Goal: Transaction & Acquisition: Book appointment/travel/reservation

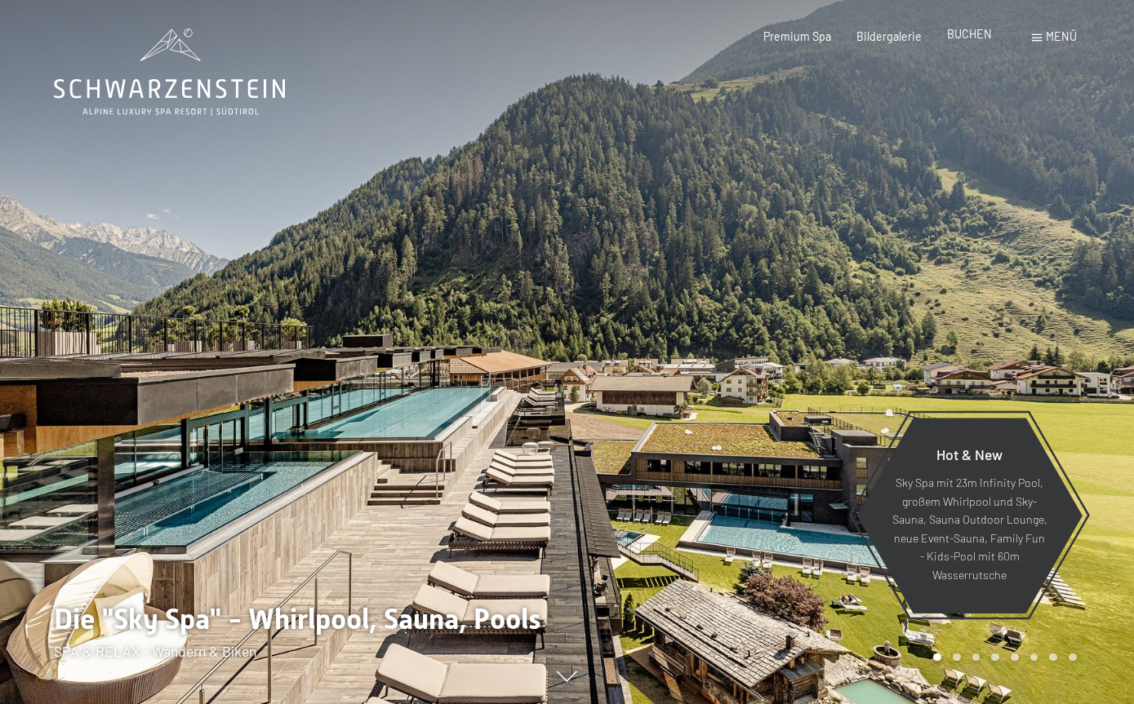
click at [968, 39] on span "BUCHEN" at bounding box center [969, 34] width 45 height 14
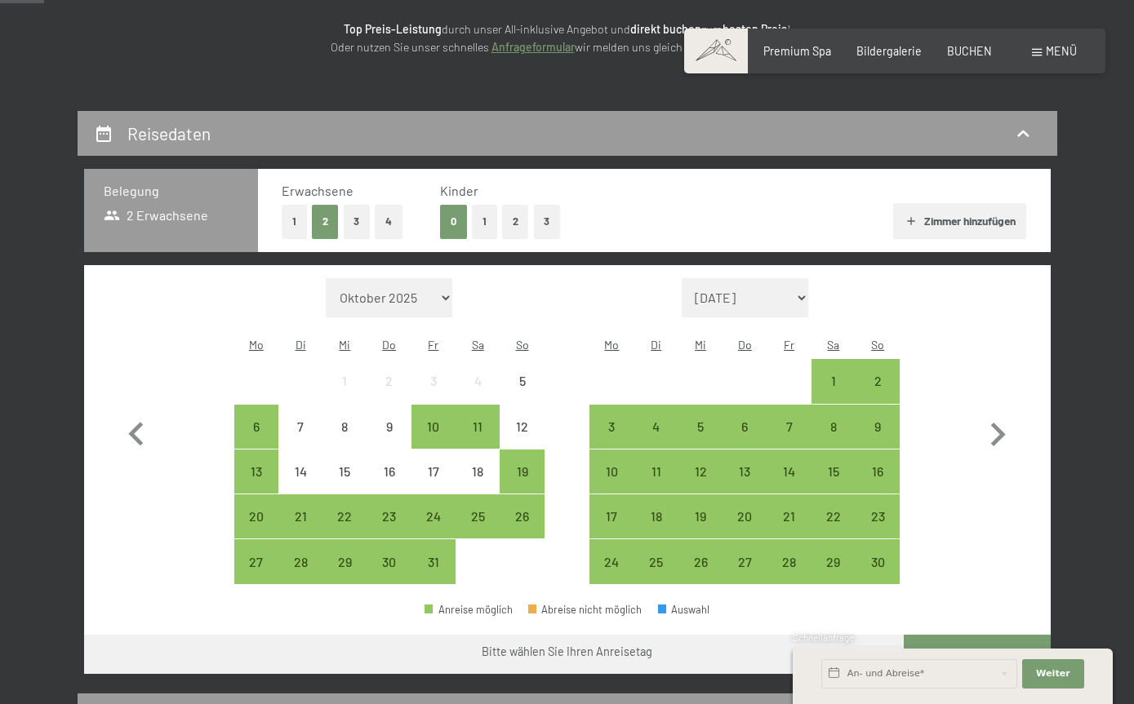
scroll to position [234, 0]
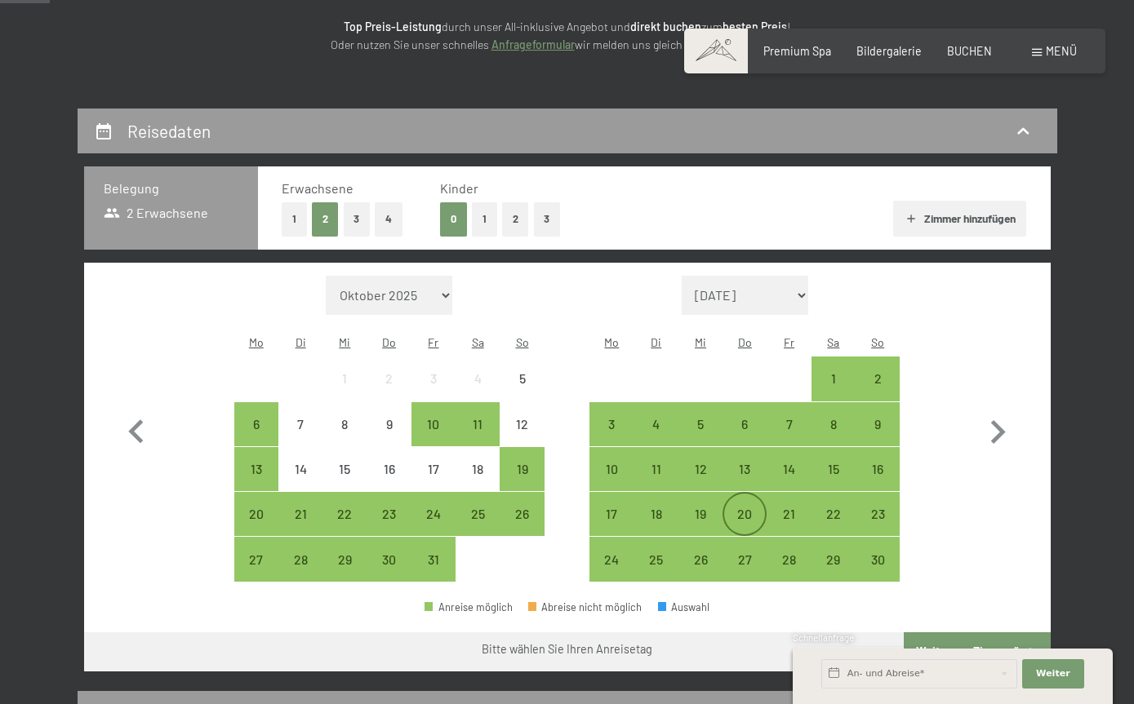
click at [755, 508] on div "20" at bounding box center [744, 528] width 41 height 41
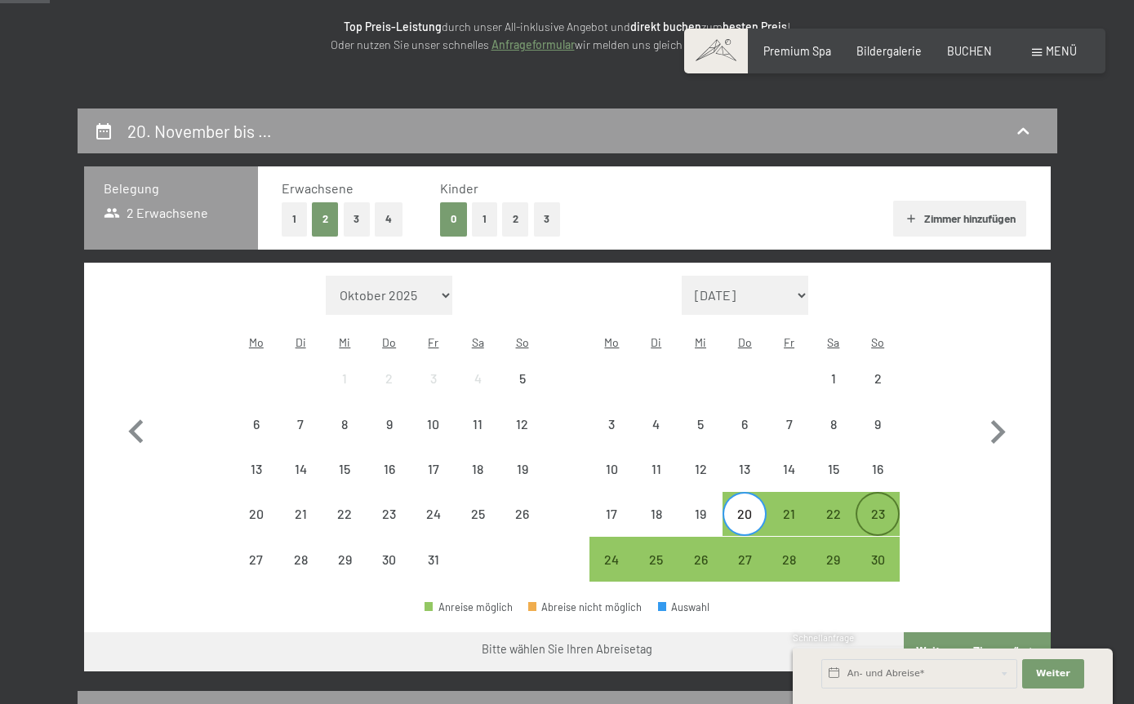
click at [875, 508] on div "23" at bounding box center [877, 528] width 41 height 41
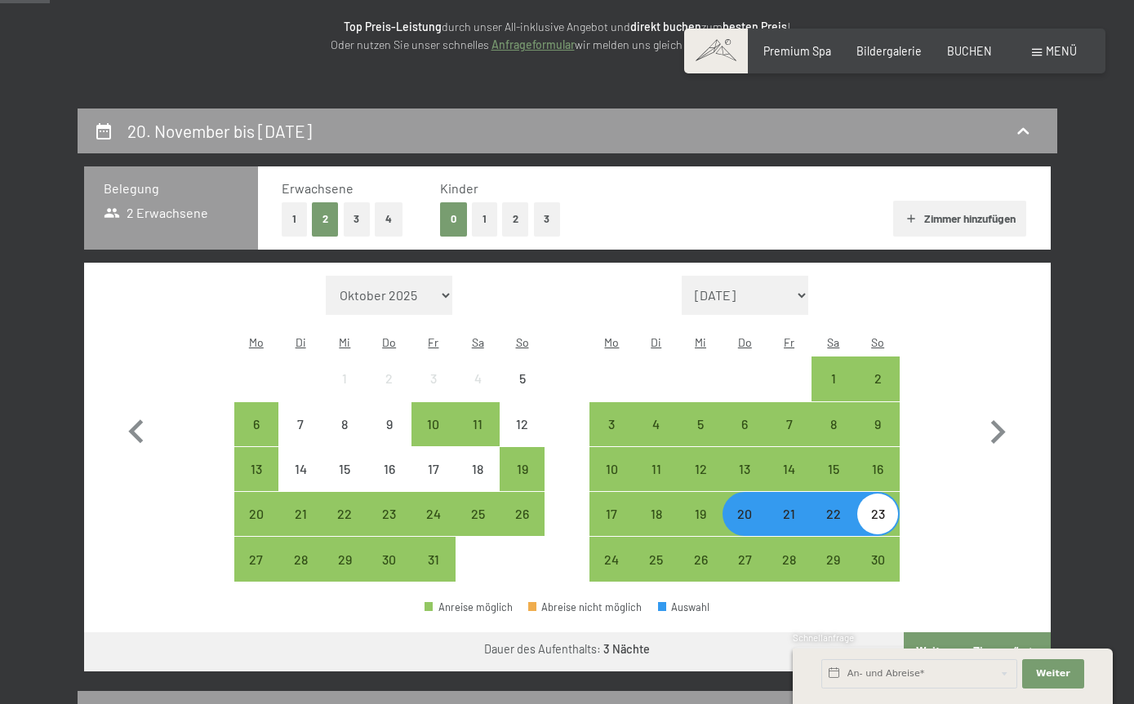
click at [1016, 633] on button "Weiter zu „Zimmer“" at bounding box center [977, 652] width 146 height 39
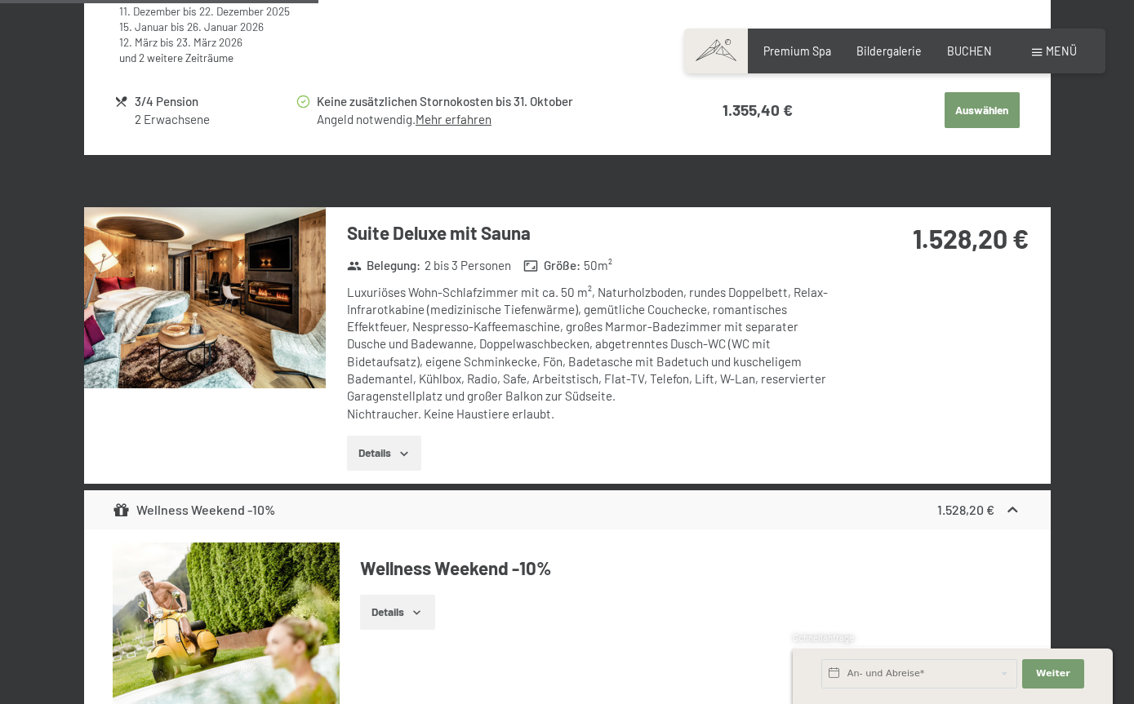
scroll to position [1753, 0]
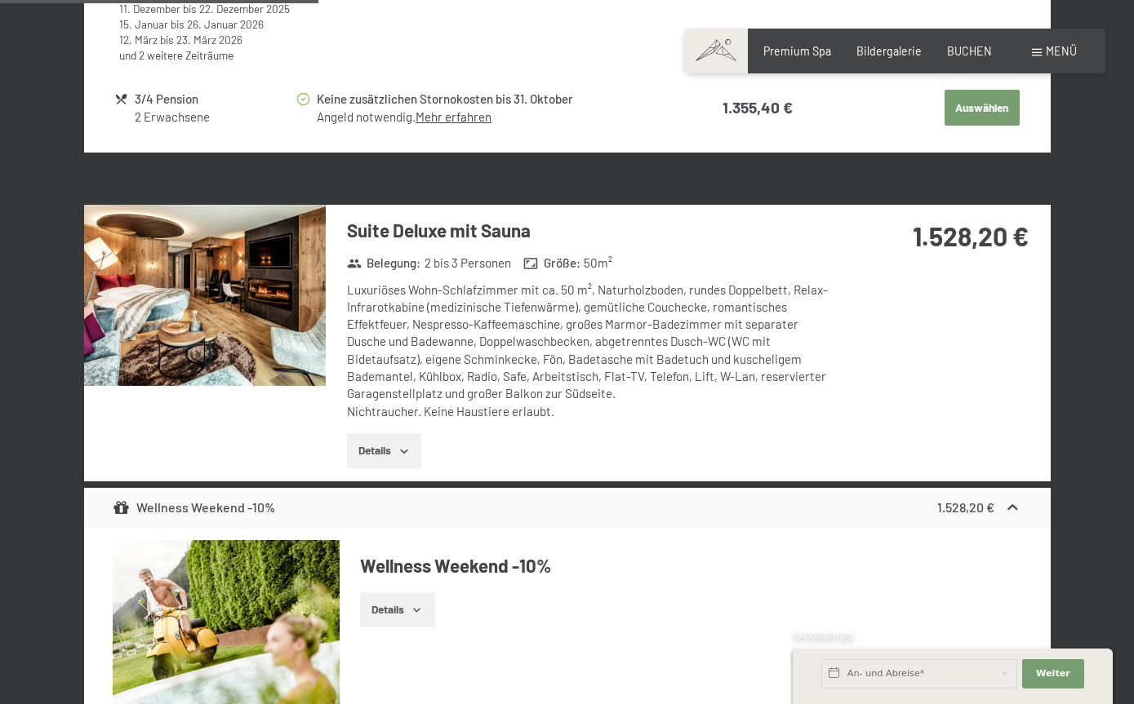
click at [378, 433] on button "Details" at bounding box center [384, 451] width 74 height 36
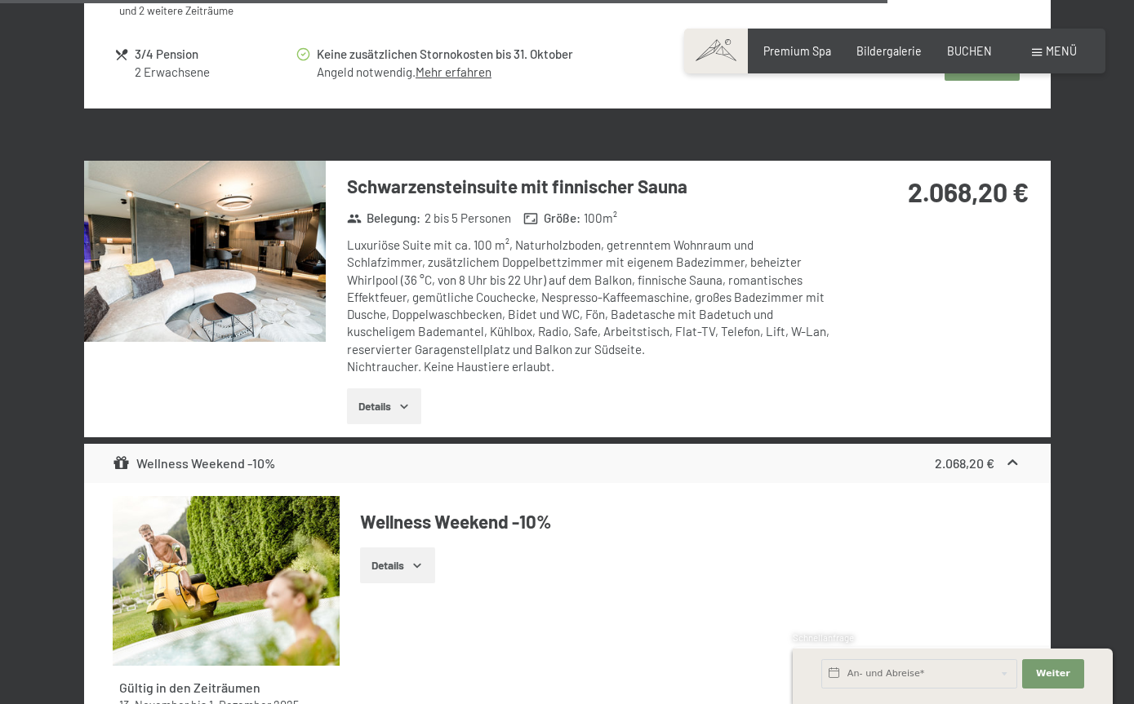
scroll to position [5010, 0]
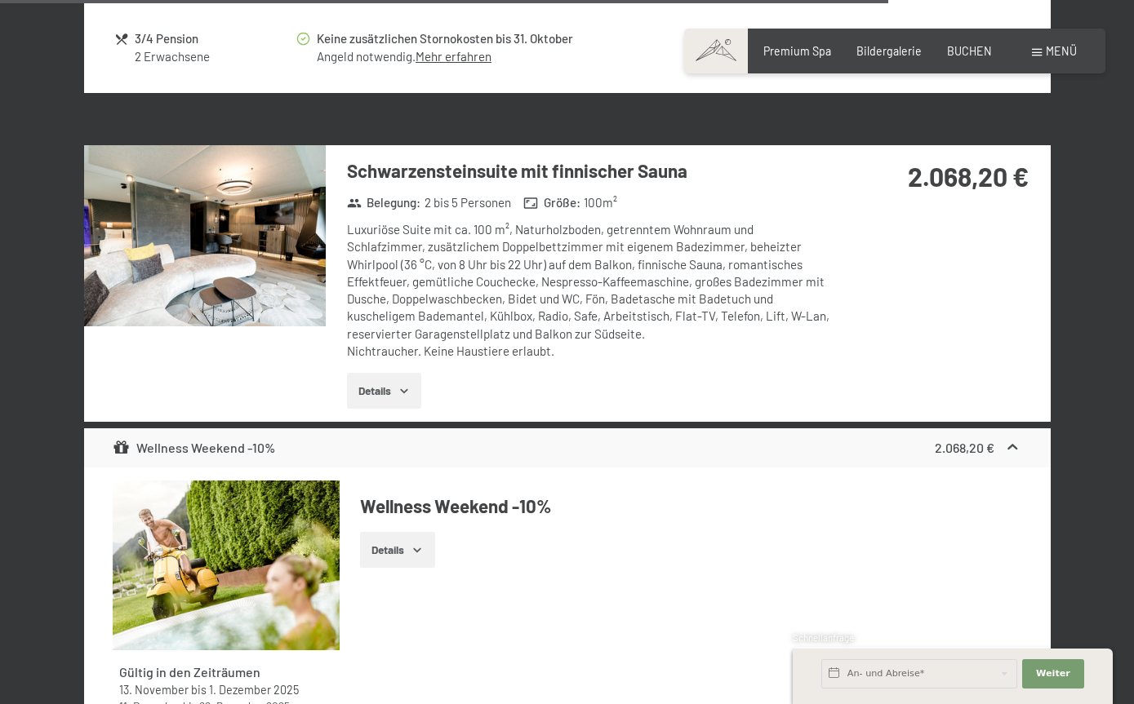
click at [149, 221] on img at bounding box center [205, 235] width 242 height 181
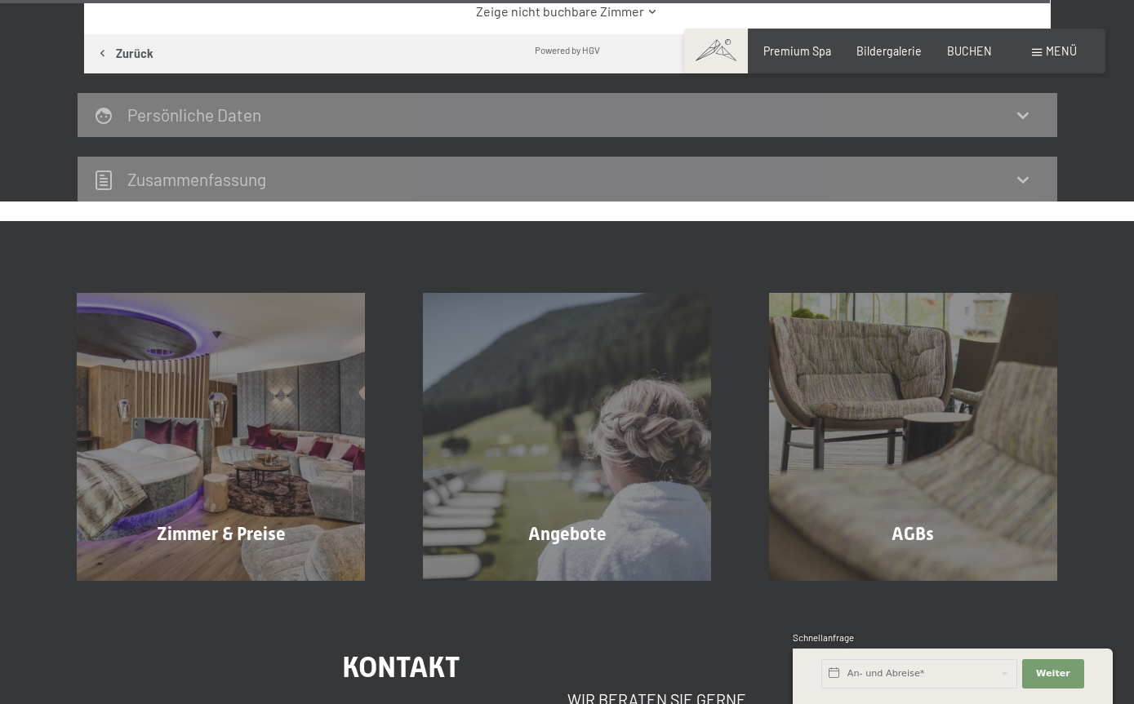
scroll to position [5922, 0]
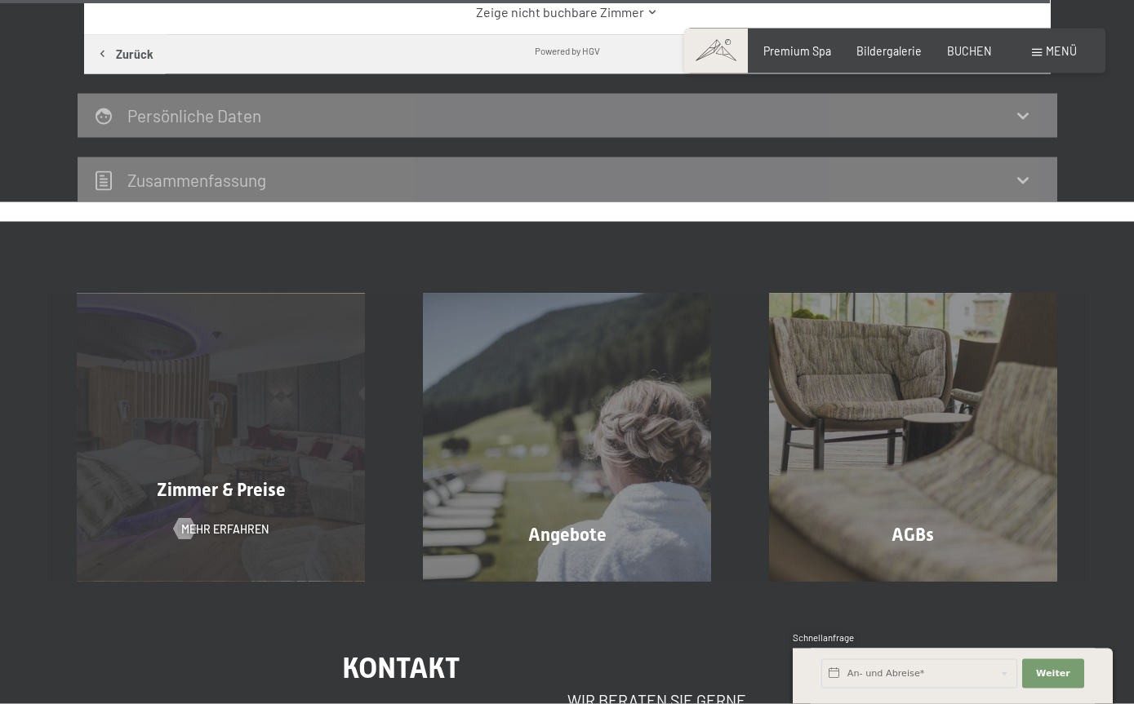
click at [140, 391] on div "Zimmer & Preise Mehr erfahren" at bounding box center [221, 438] width 346 height 288
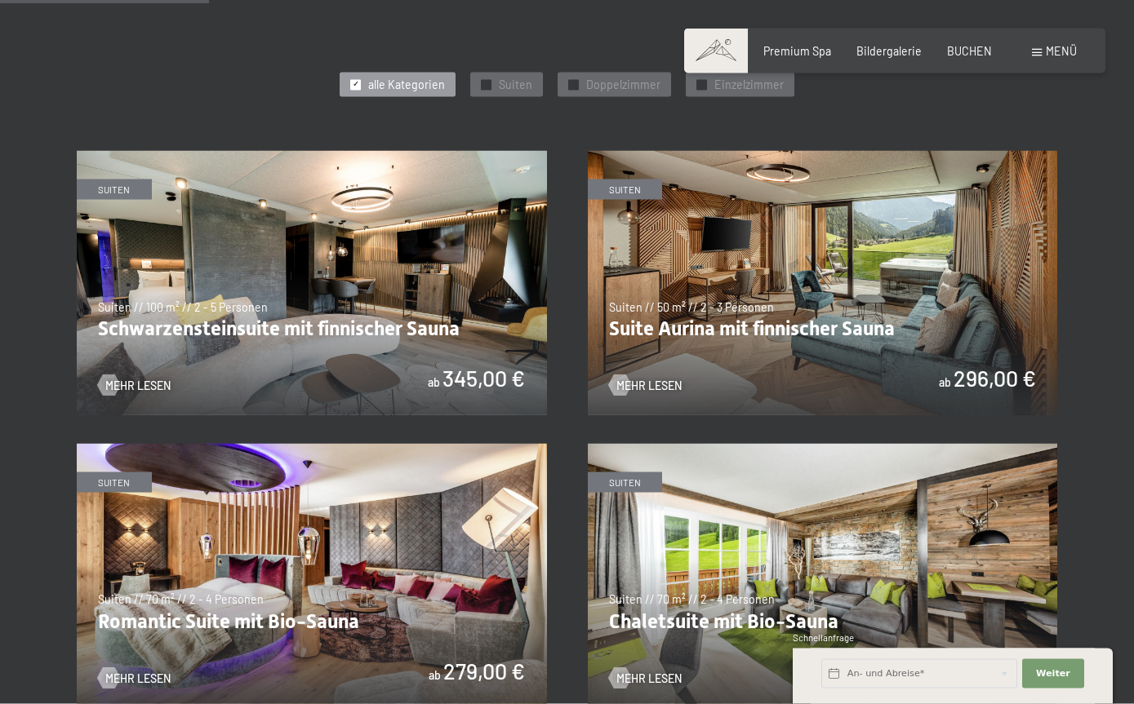
scroll to position [805, 0]
click at [963, 262] on img at bounding box center [823, 282] width 470 height 264
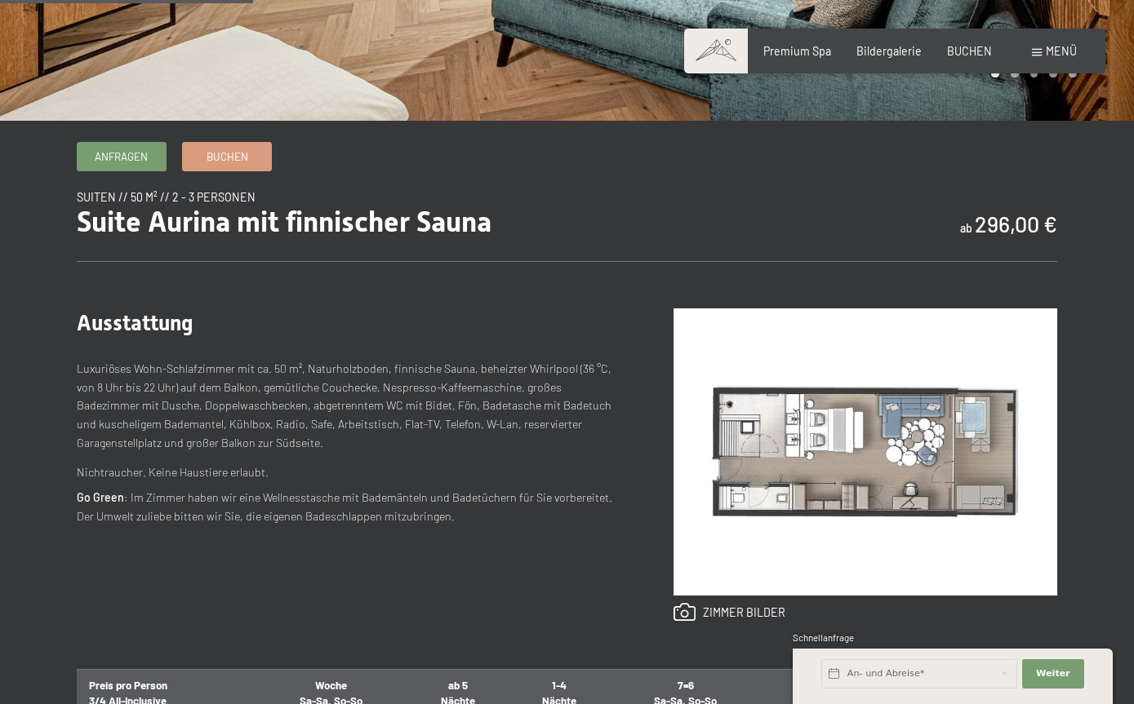
scroll to position [423, 0]
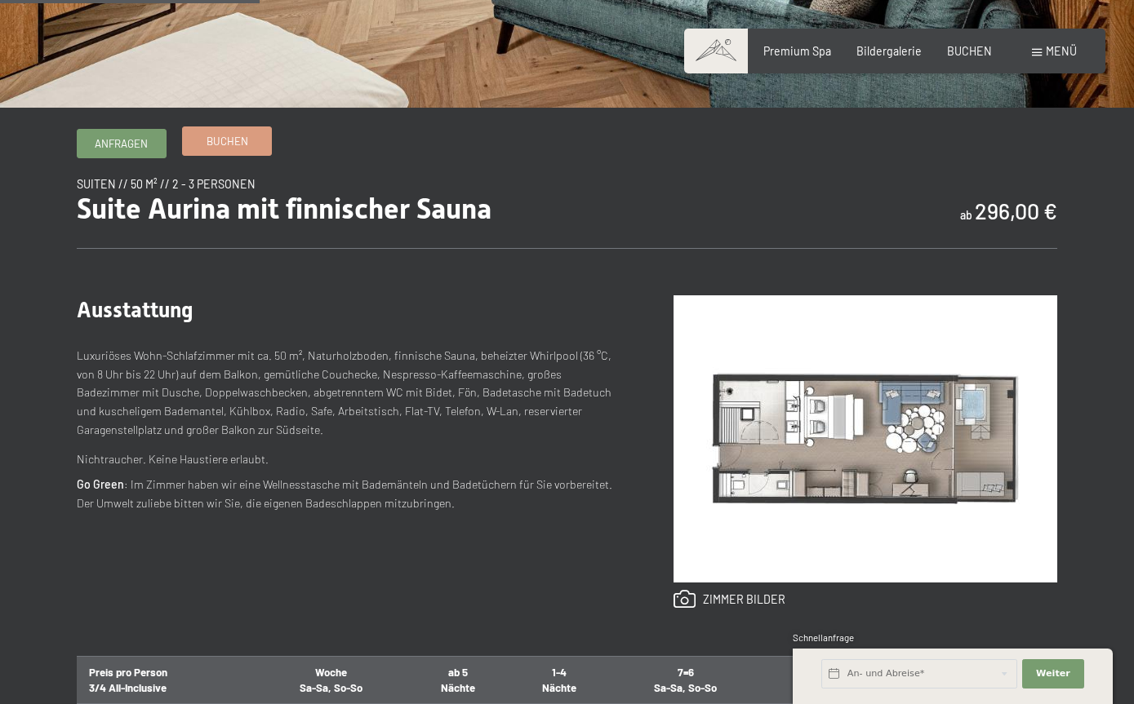
click at [215, 149] on span "Buchen" at bounding box center [228, 141] width 42 height 15
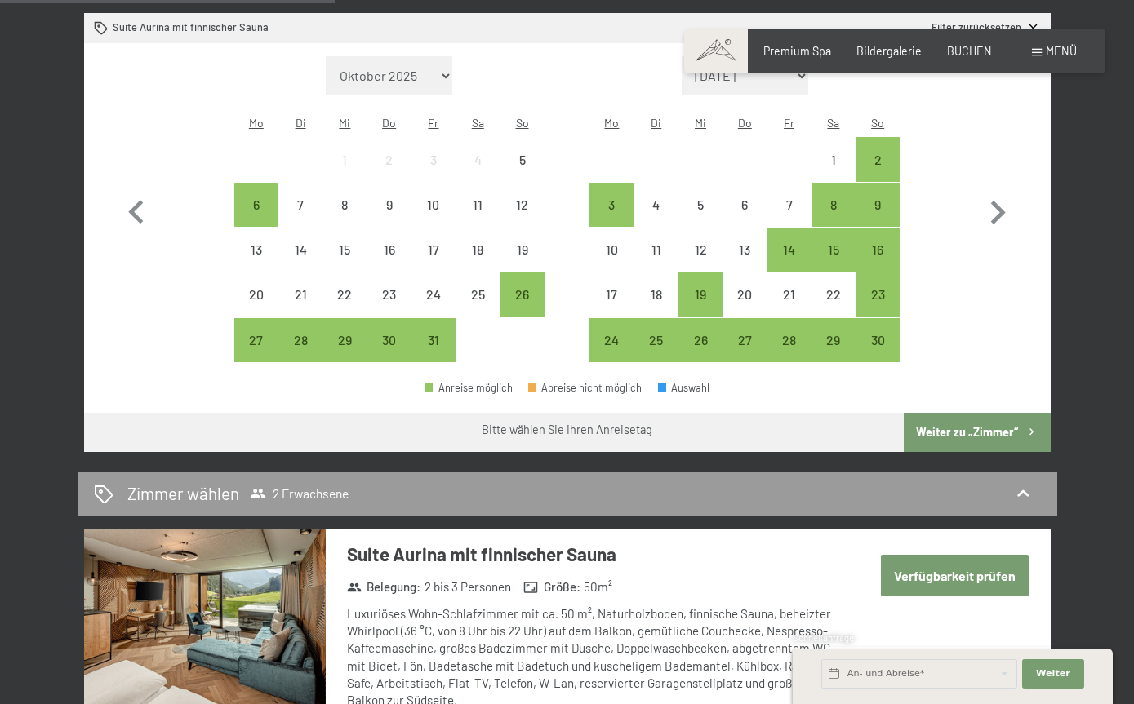
scroll to position [489, 0]
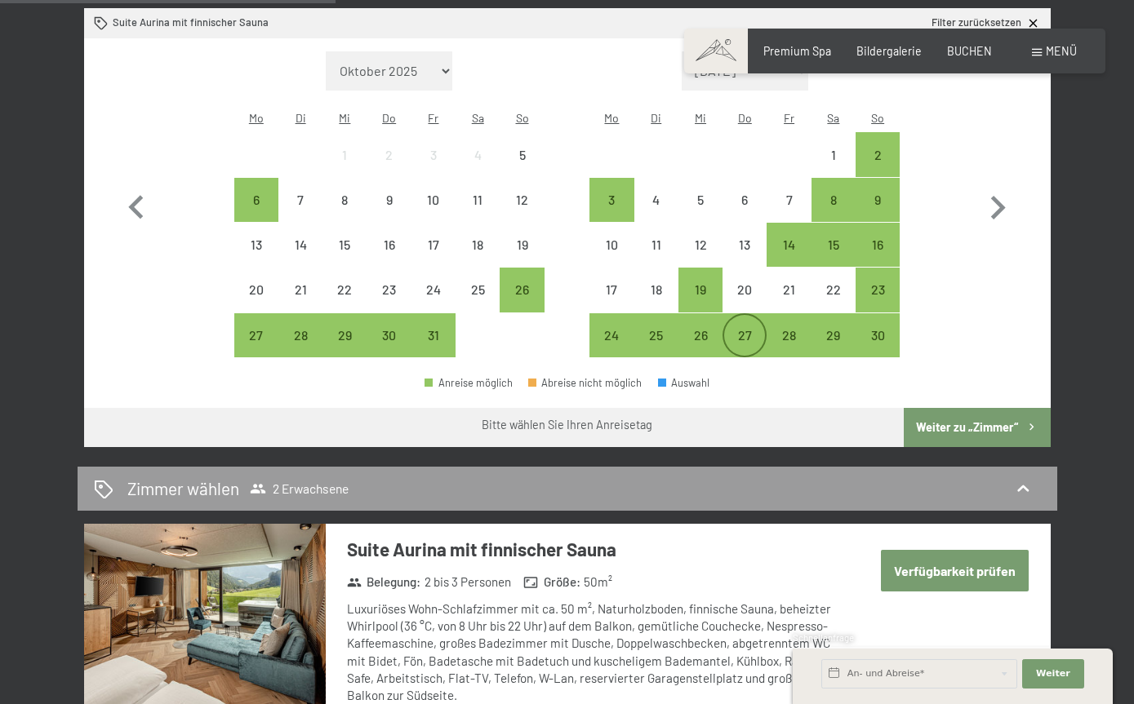
click at [754, 329] on div "27" at bounding box center [744, 349] width 41 height 41
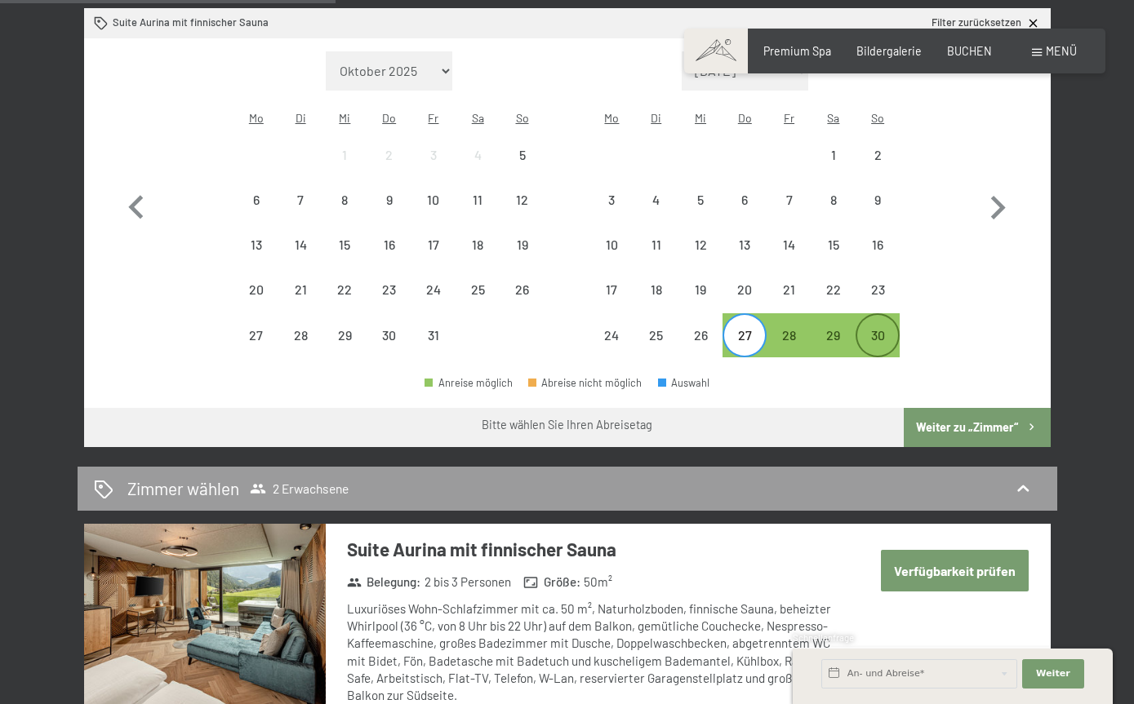
click at [878, 329] on div "30" at bounding box center [877, 349] width 41 height 41
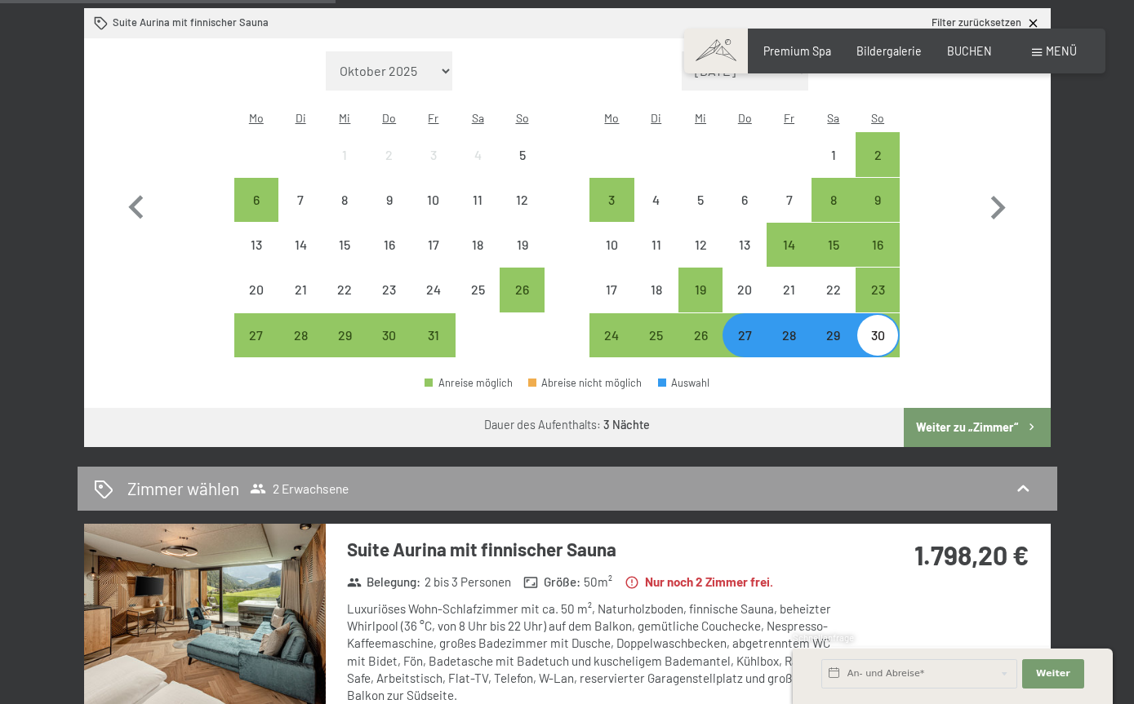
click at [987, 408] on button "Weiter zu „Zimmer“" at bounding box center [977, 427] width 146 height 39
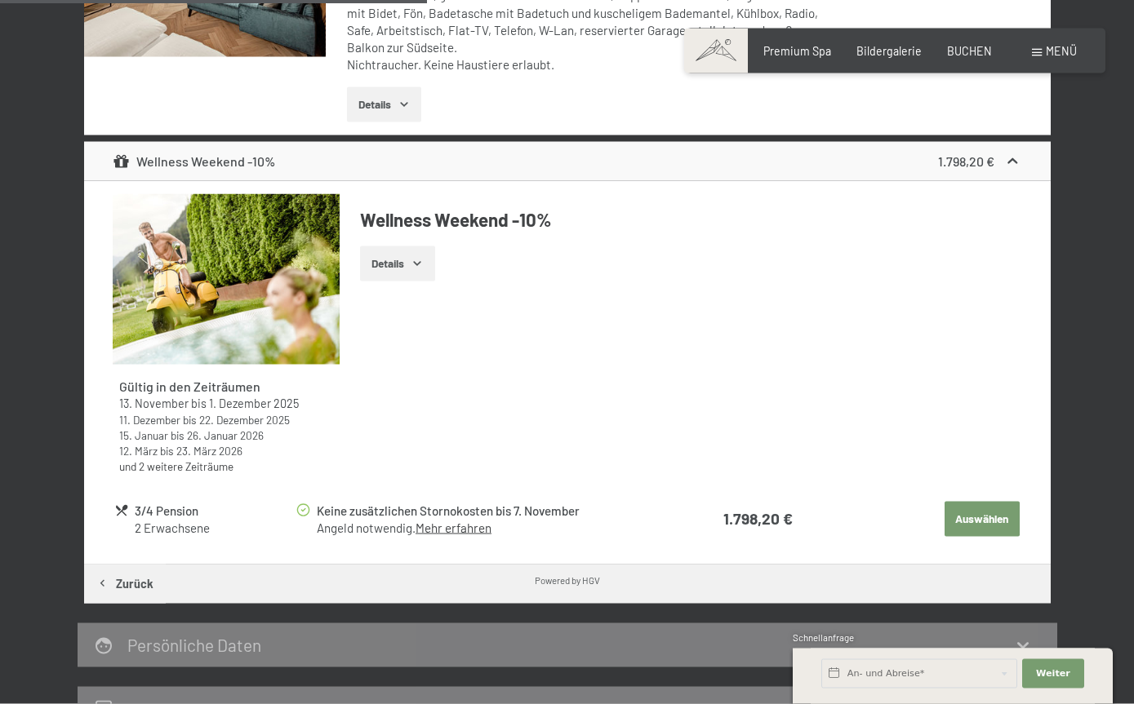
scroll to position [589, 0]
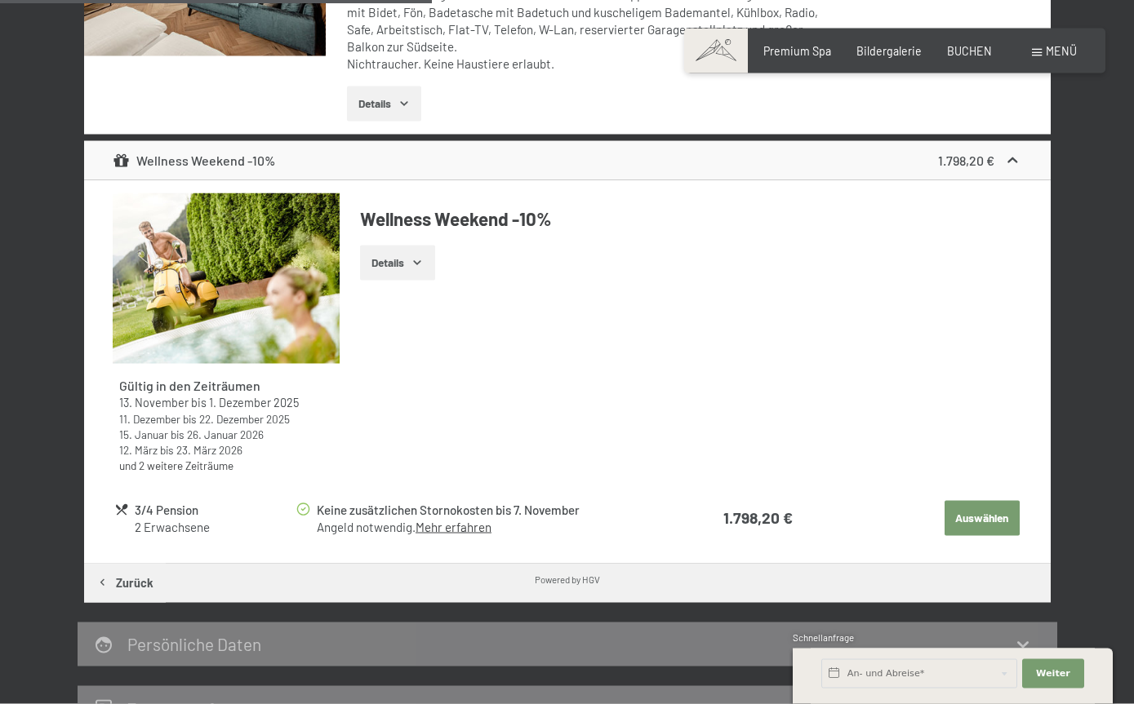
click at [437, 520] on link "Mehr erfahren" at bounding box center [454, 527] width 76 height 15
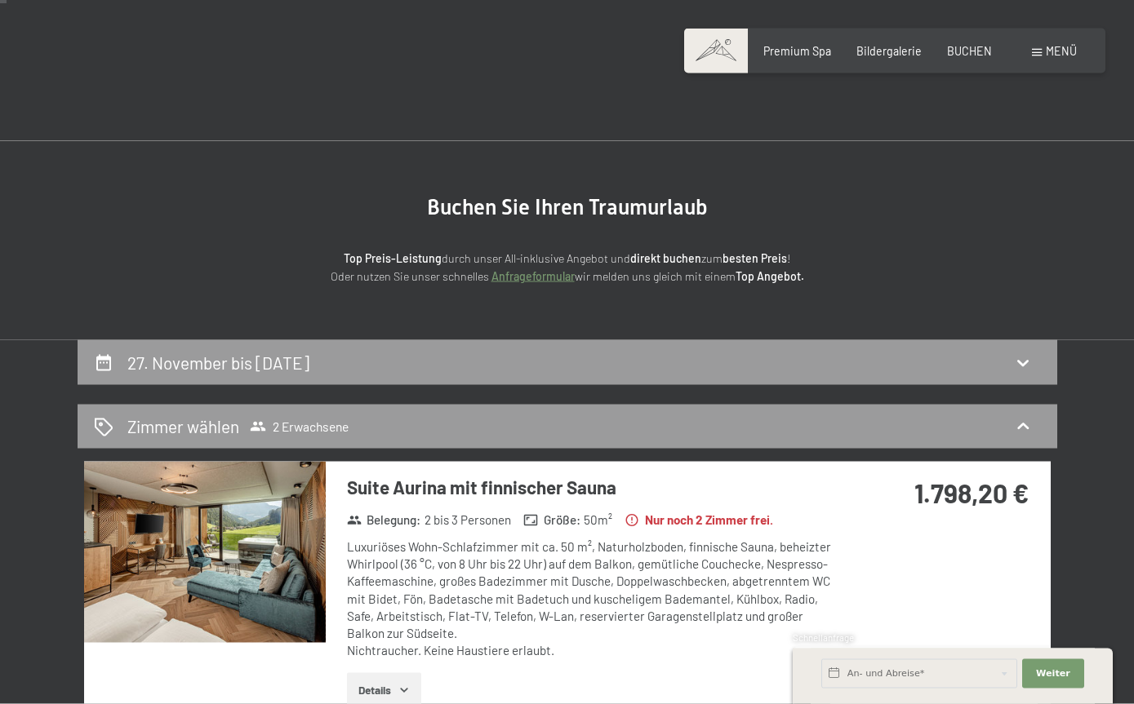
scroll to position [0, 0]
